Goal: Task Accomplishment & Management: Manage account settings

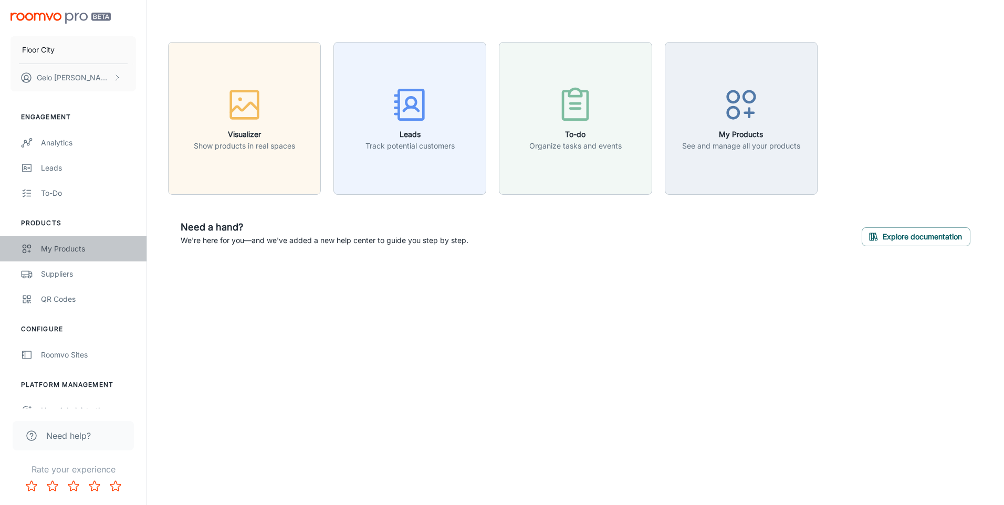
click at [78, 251] on div "My Products" at bounding box center [88, 249] width 95 height 12
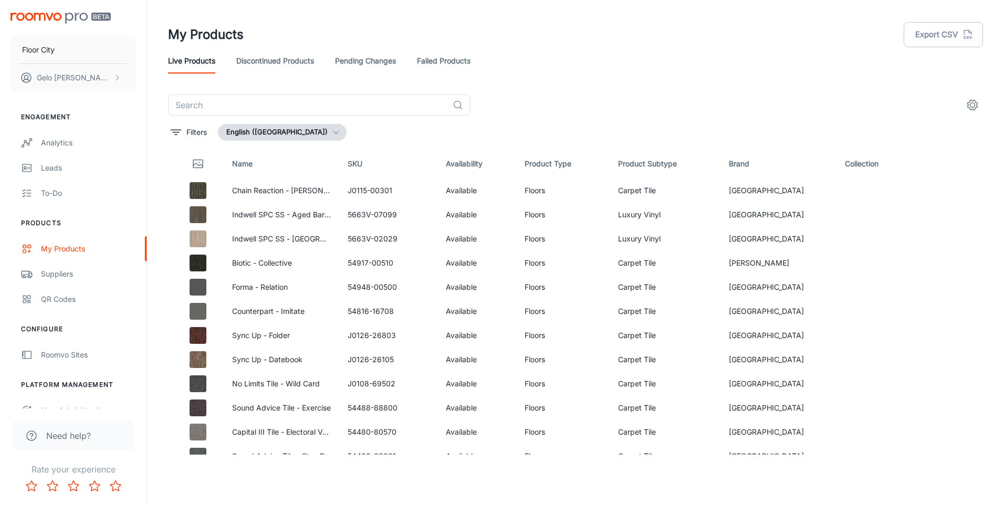
click at [435, 66] on link "Failed Products" at bounding box center [444, 60] width 54 height 25
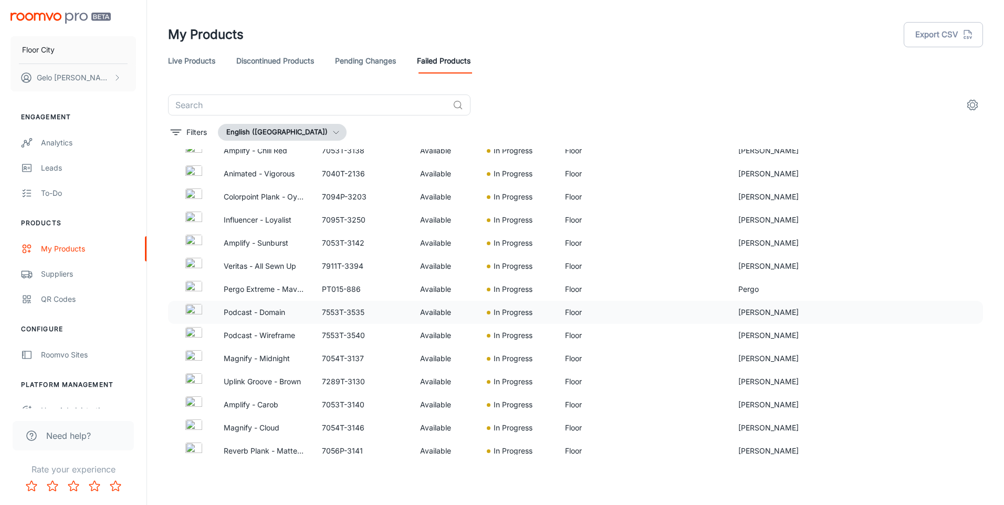
scroll to position [2443, 0]
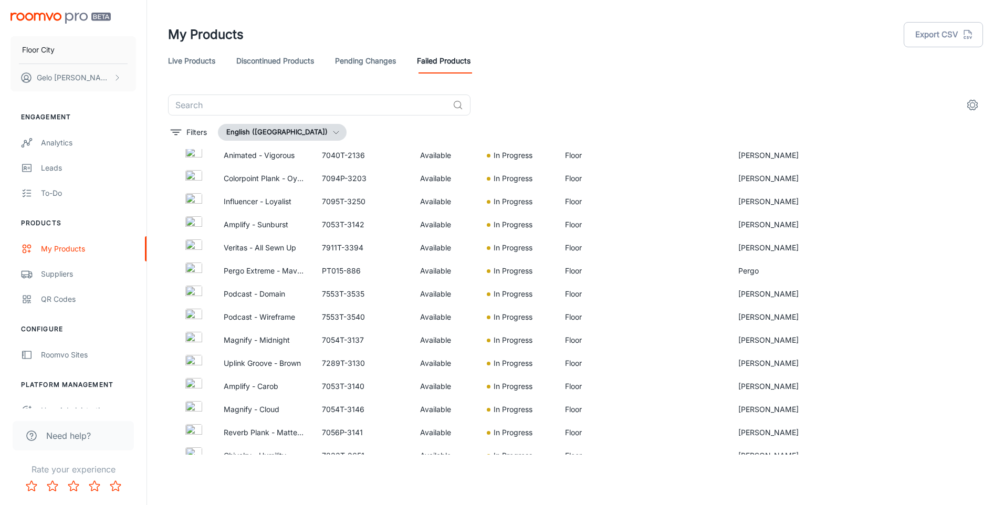
click at [392, 58] on link "Pending Changes" at bounding box center [365, 60] width 61 height 25
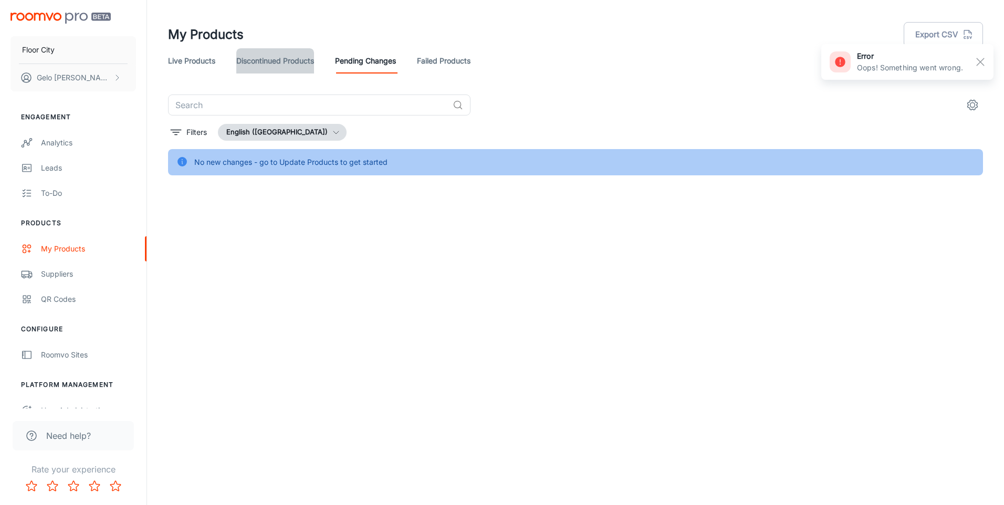
click at [277, 64] on link "Discontinued Products" at bounding box center [275, 60] width 78 height 25
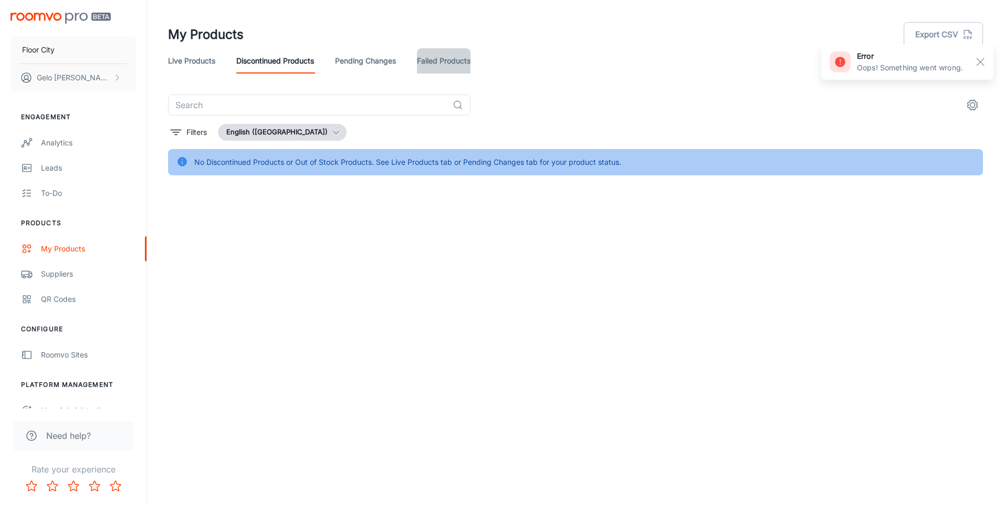
click at [447, 59] on link "Failed Products" at bounding box center [444, 60] width 54 height 25
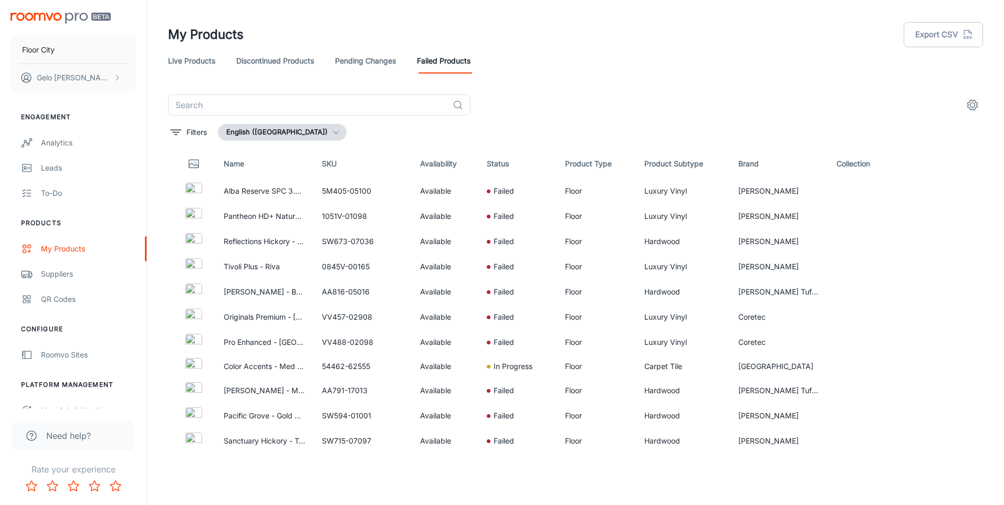
click at [282, 44] on div "My Products Export CSV" at bounding box center [575, 34] width 815 height 27
click at [198, 57] on link "Live Products" at bounding box center [191, 60] width 47 height 25
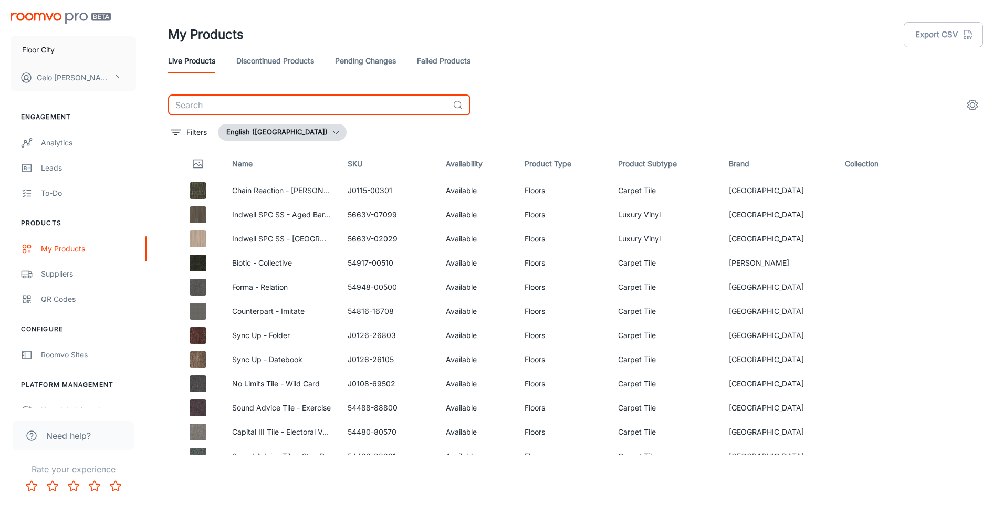
click at [339, 103] on input "text" at bounding box center [308, 104] width 280 height 21
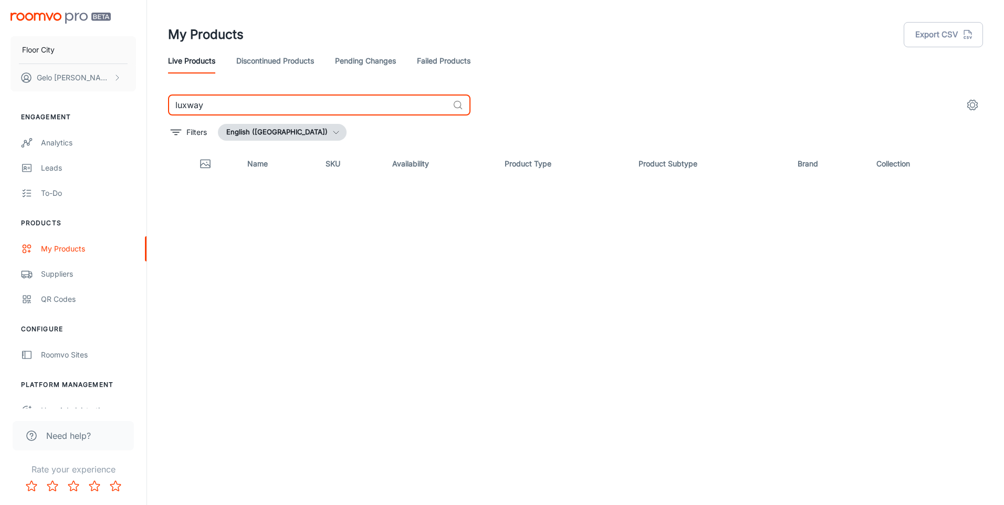
type input "luxway"
click at [263, 56] on link "Discontinued Products" at bounding box center [275, 60] width 78 height 25
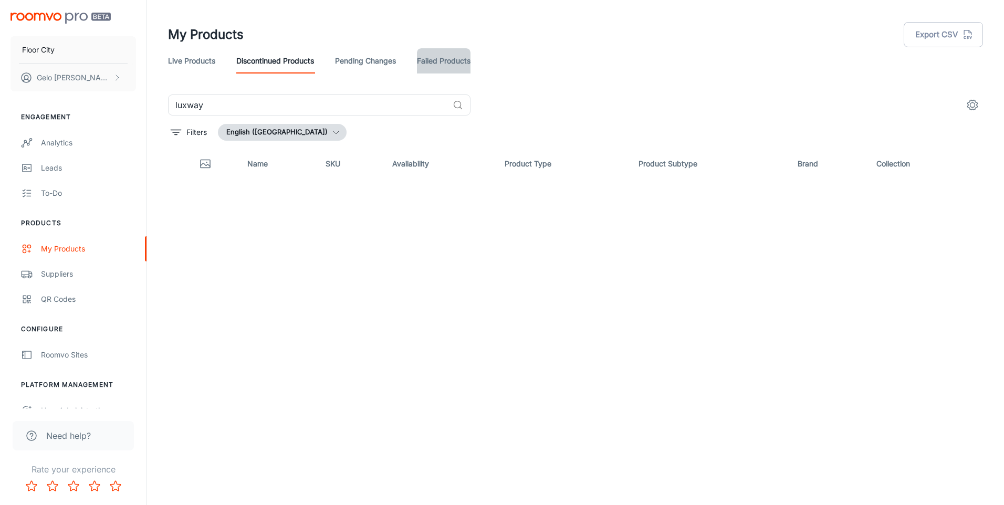
click at [418, 63] on link "Failed Products" at bounding box center [444, 60] width 54 height 25
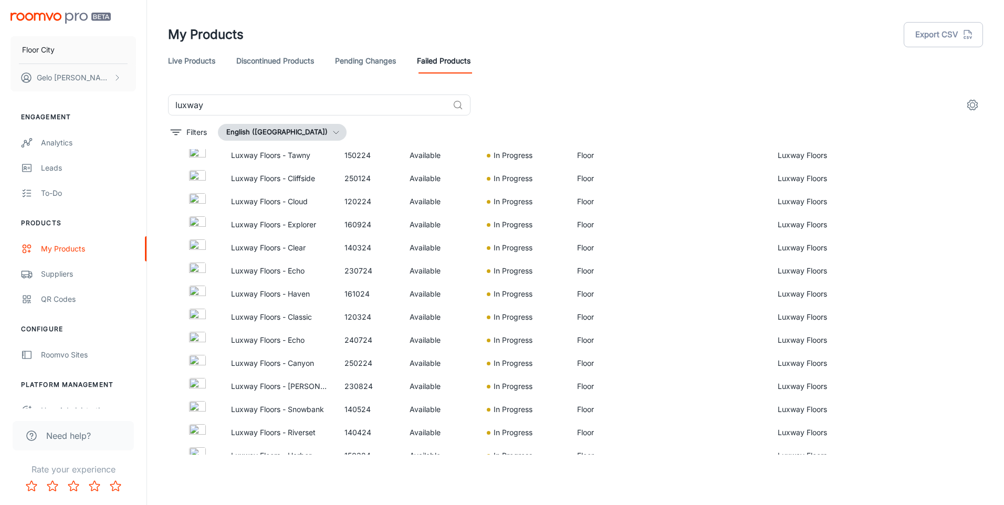
scroll to position [43, 0]
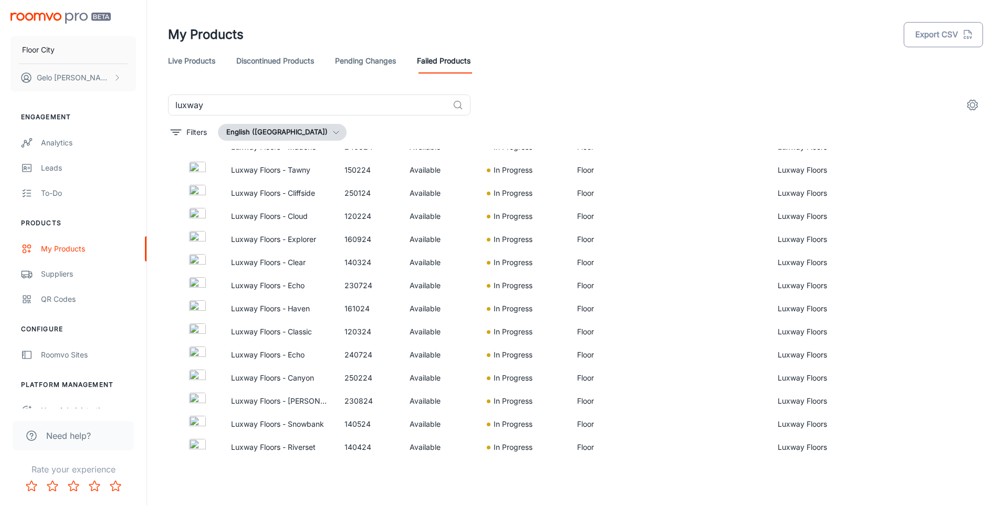
click at [938, 36] on button "Export CSV" at bounding box center [942, 34] width 79 height 25
